Goal: Information Seeking & Learning: Learn about a topic

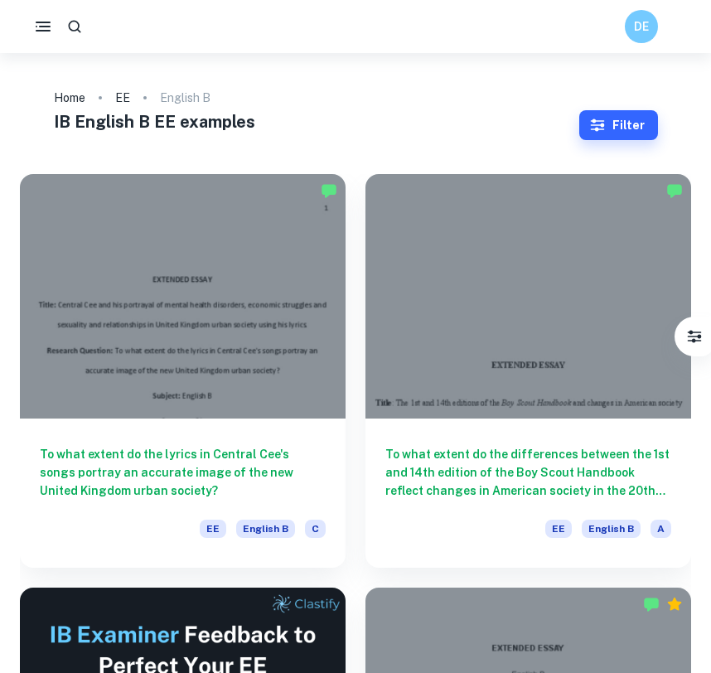
click at [37, 31] on rect "button" at bounding box center [43, 31] width 15 height 2
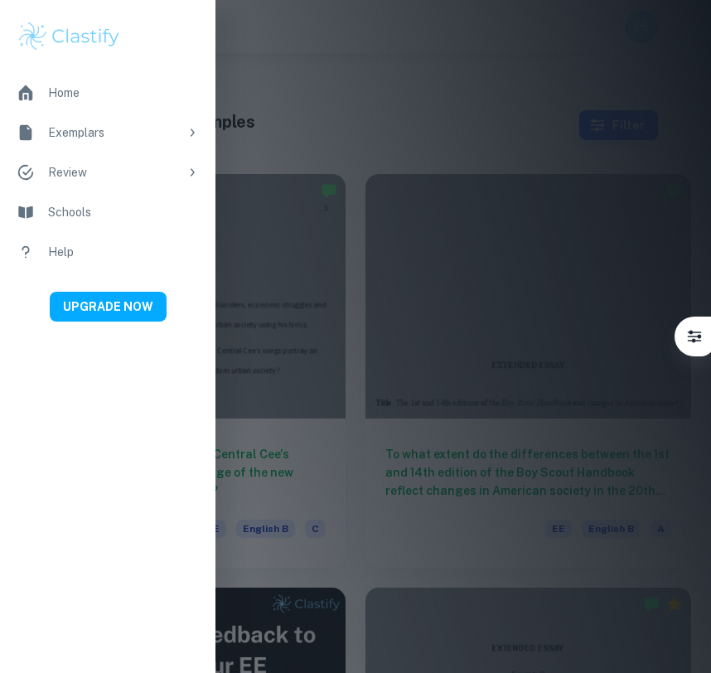
click at [450, 118] on div at bounding box center [355, 336] width 711 height 673
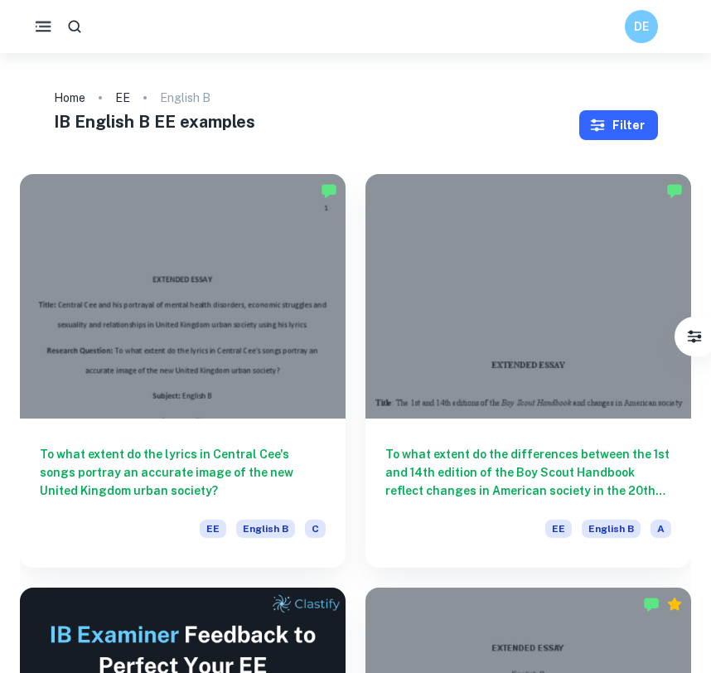
click at [615, 117] on button "Filter" at bounding box center [618, 125] width 79 height 30
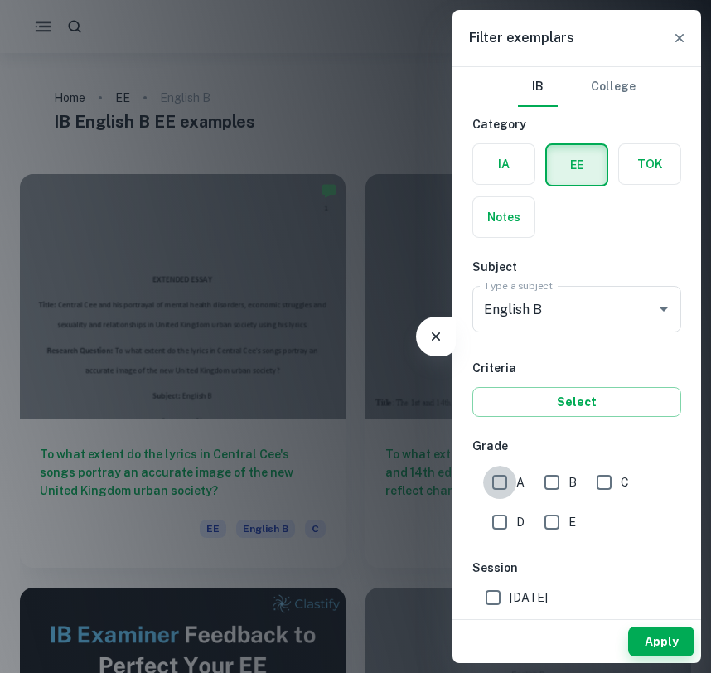
click at [514, 466] on input "A" at bounding box center [499, 482] width 33 height 33
checkbox input "true"
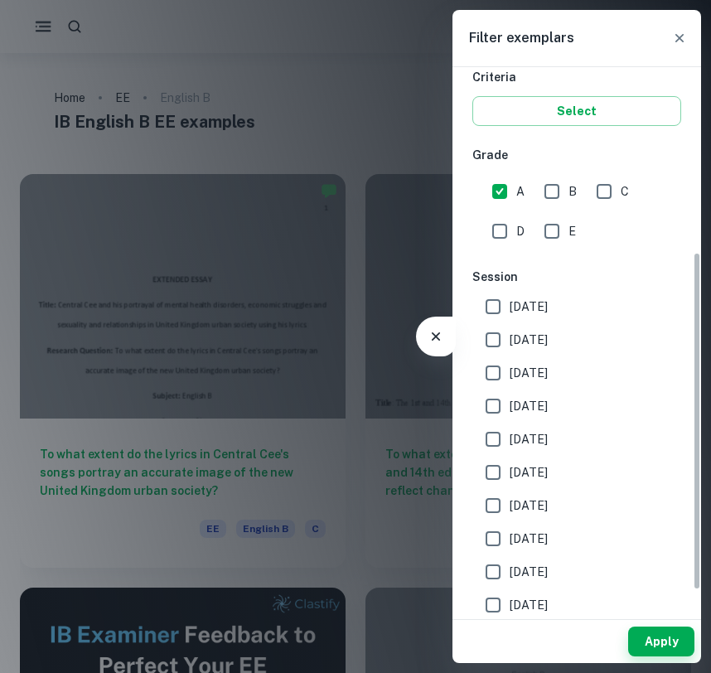
scroll to position [300, 0]
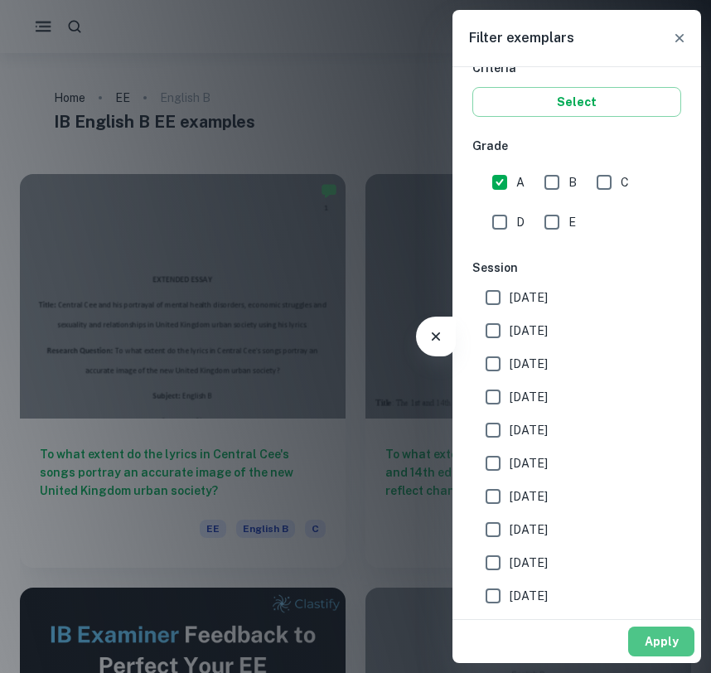
click at [665, 634] on button "Apply" at bounding box center [661, 641] width 66 height 30
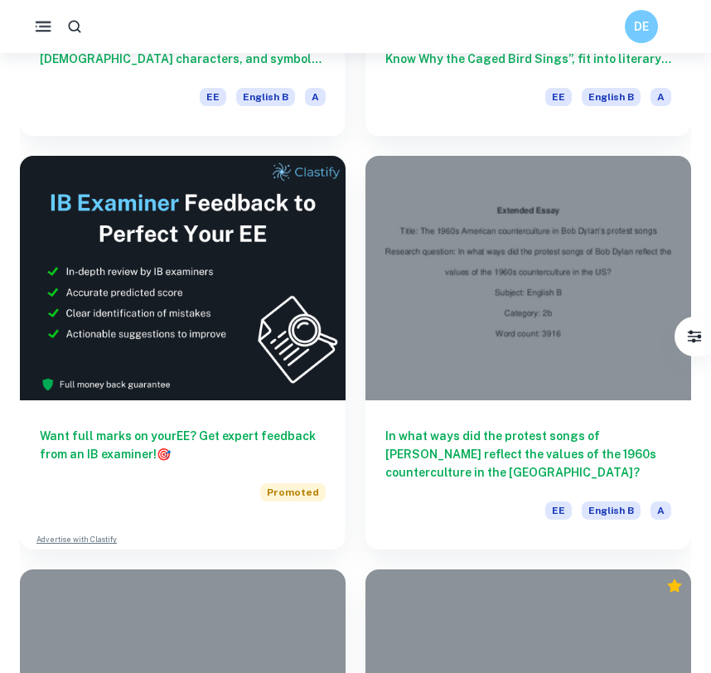
scroll to position [3773, 0]
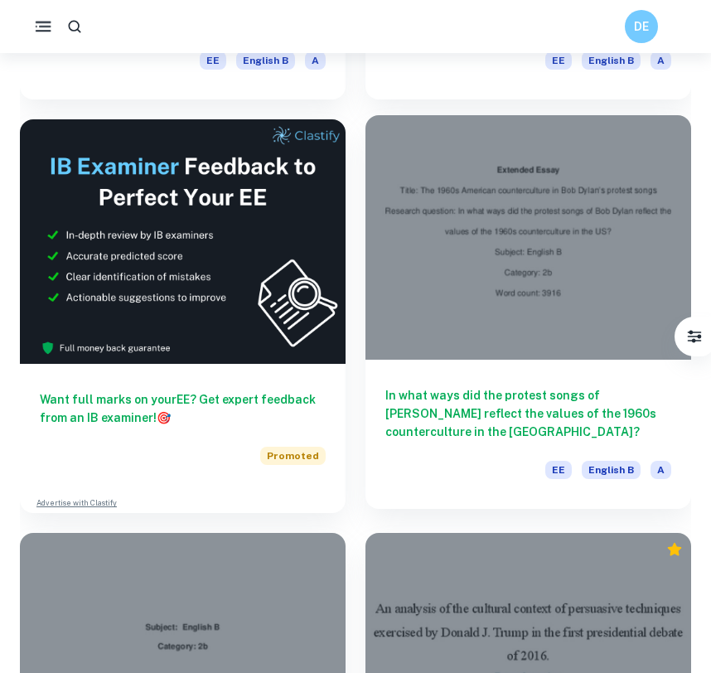
click at [434, 294] on div at bounding box center [528, 237] width 326 height 244
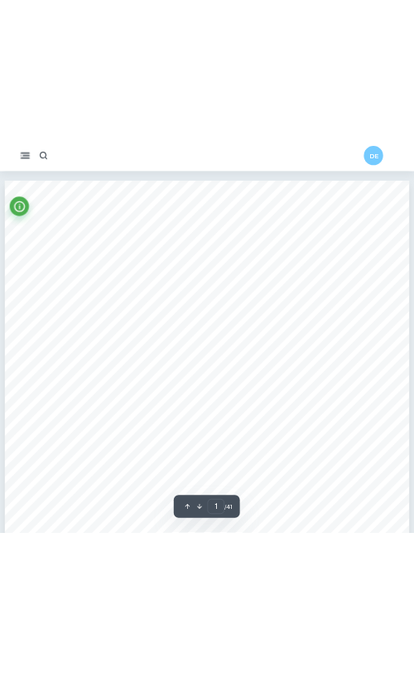
scroll to position [1, 0]
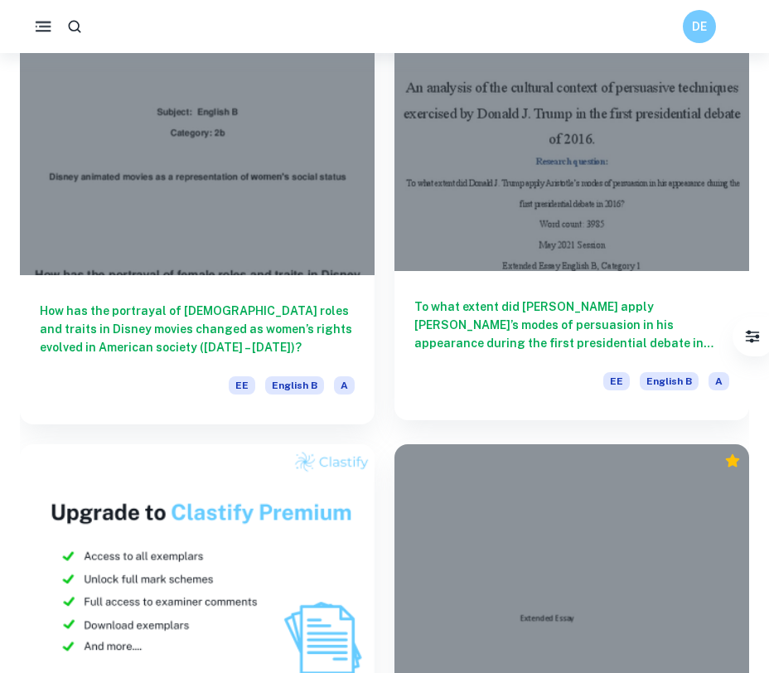
scroll to position [4360, 0]
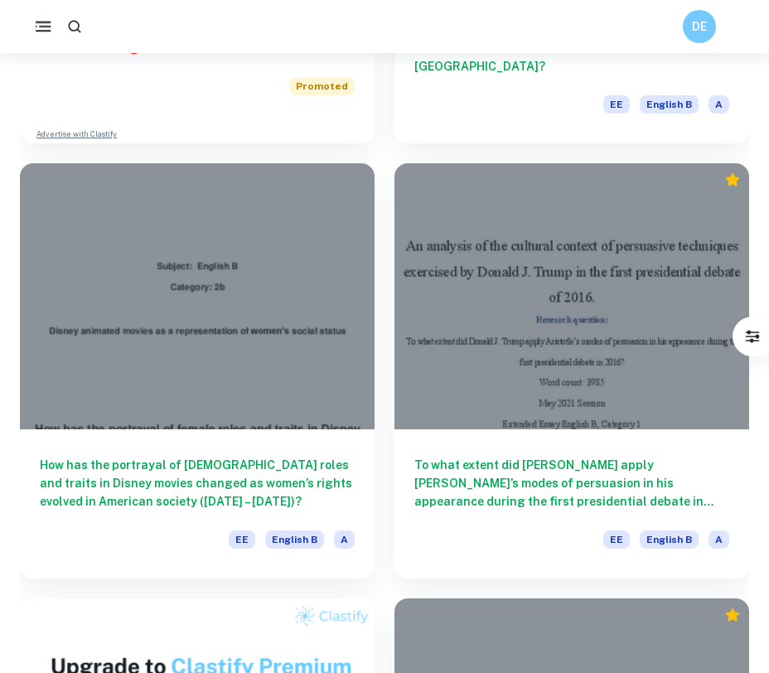
drag, startPoint x: 292, startPoint y: 401, endPoint x: 567, endPoint y: 2, distance: 484.1
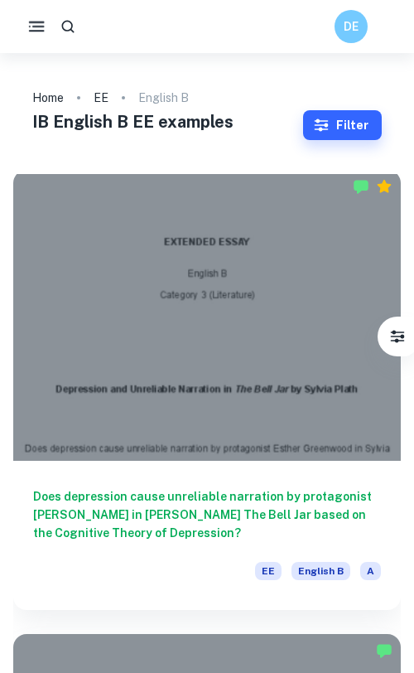
scroll to position [43, 0]
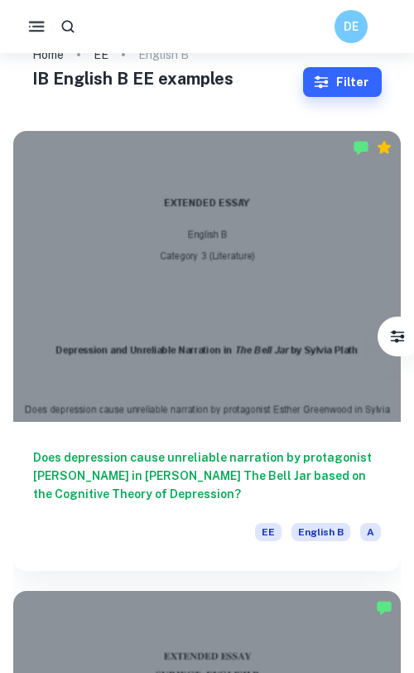
drag, startPoint x: 168, startPoint y: 313, endPoint x: 200, endPoint y: 17, distance: 298.3
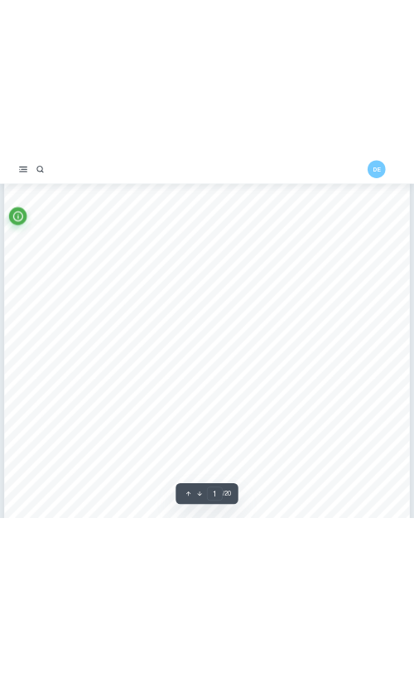
scroll to position [36, 0]
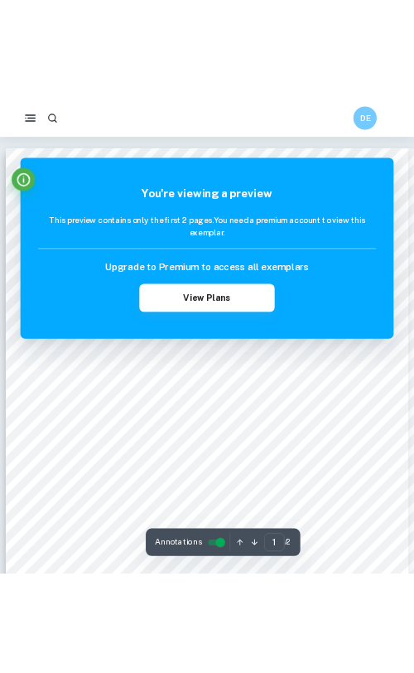
scroll to position [12, 0]
